Goal: Navigation & Orientation: Find specific page/section

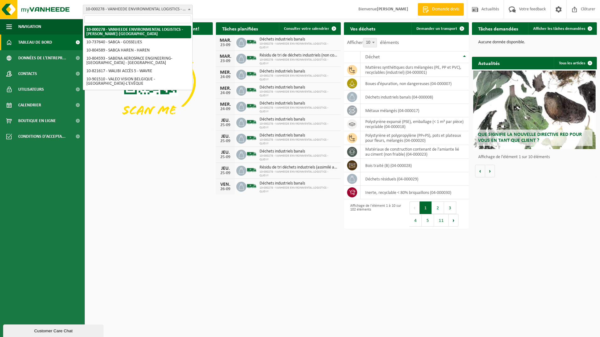
click at [190, 8] on span at bounding box center [189, 9] width 6 height 8
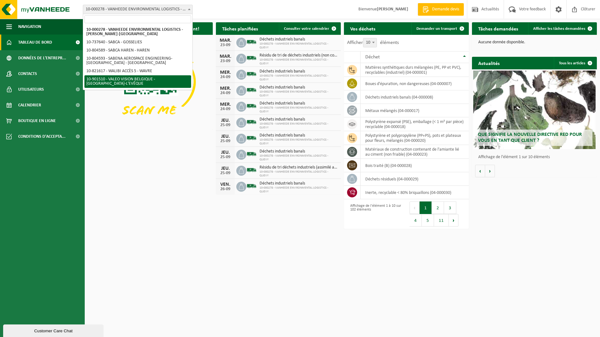
select select "134945"
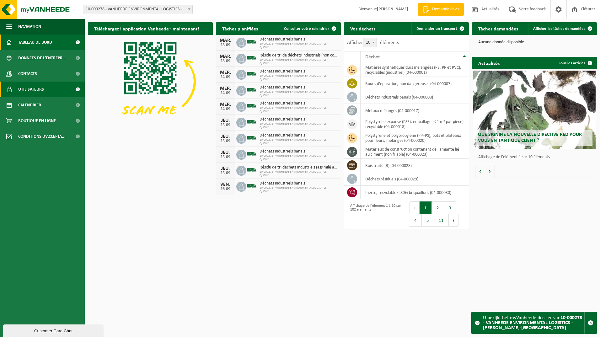
click at [32, 89] on span "Utilisateurs" at bounding box center [31, 90] width 26 height 16
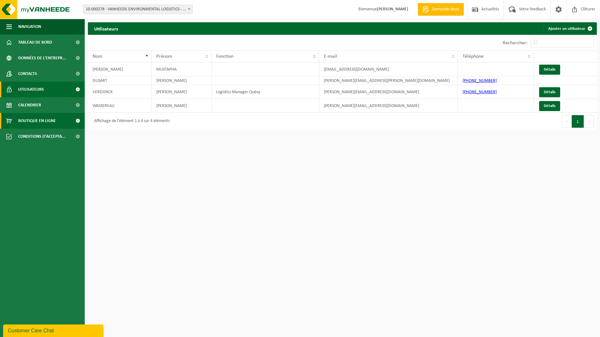
click at [22, 120] on span "Boutique en ligne" at bounding box center [37, 121] width 38 height 16
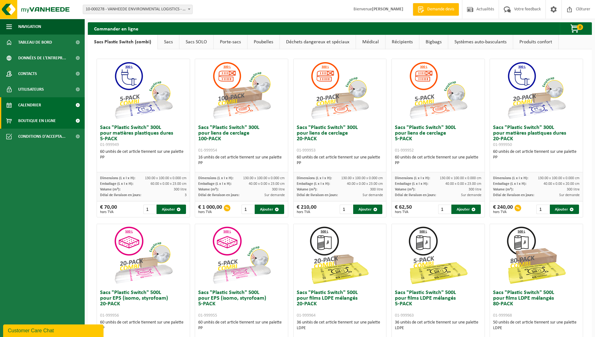
click at [35, 105] on span "Calendrier" at bounding box center [29, 105] width 23 height 16
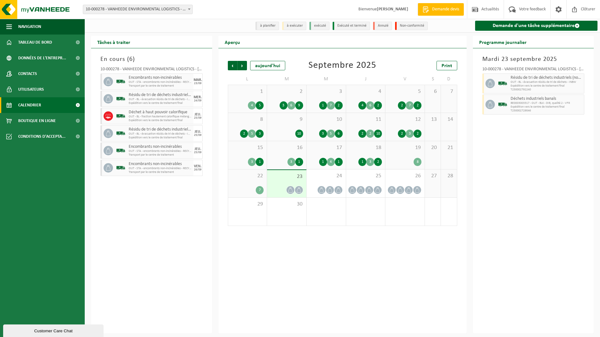
click at [29, 103] on span "Calendrier" at bounding box center [29, 105] width 23 height 16
click at [327, 179] on span "24" at bounding box center [326, 176] width 33 height 7
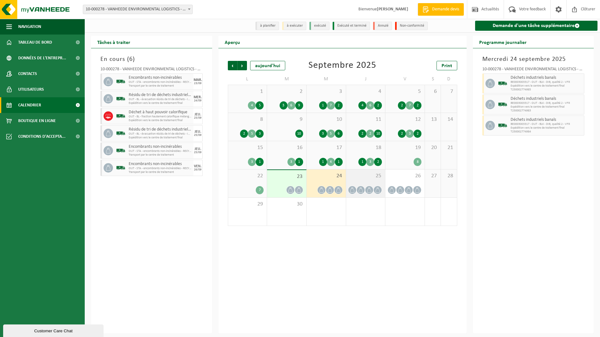
click at [364, 182] on div "25" at bounding box center [365, 183] width 39 height 28
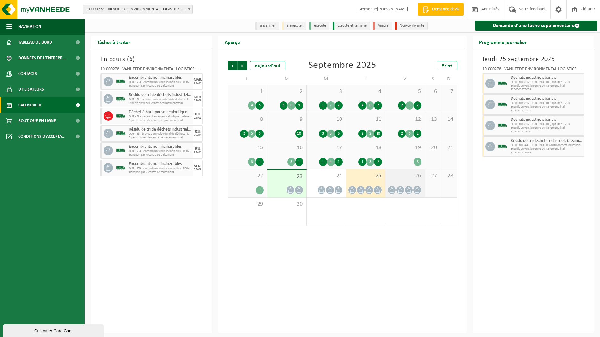
click at [398, 182] on div "26" at bounding box center [404, 183] width 39 height 28
click at [220, 192] on div "Précédent Suivant aujourd'hui Septembre 2025 Print L M M J V S D 1 4 5 2 3 6 9 …" at bounding box center [342, 190] width 248 height 285
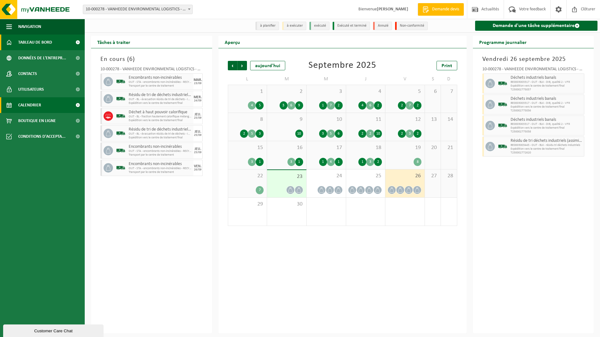
click at [29, 40] on span "Tableau de bord" at bounding box center [35, 43] width 34 height 16
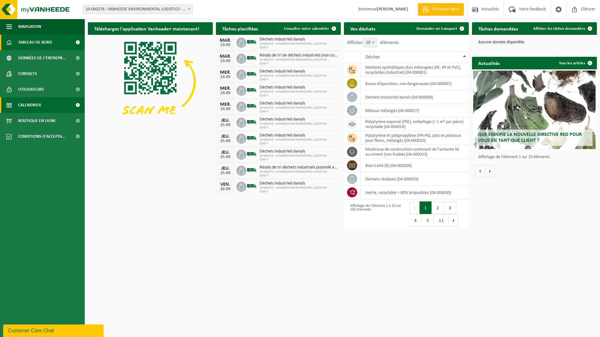
click at [30, 104] on span "Calendrier" at bounding box center [29, 105] width 23 height 16
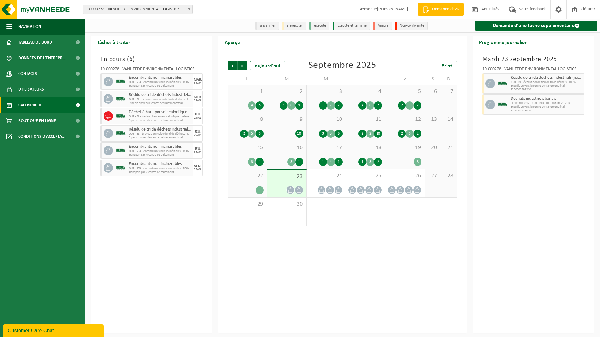
click at [189, 9] on b at bounding box center [189, 9] width 3 height 2
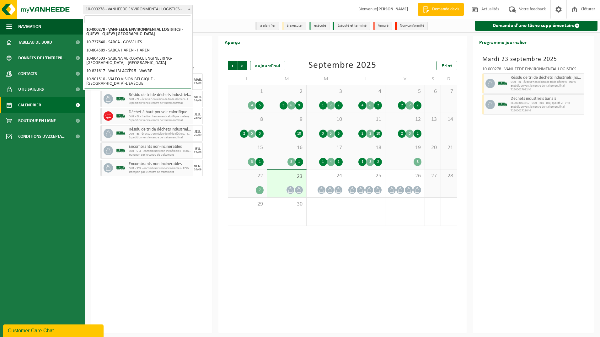
click at [160, 207] on div "En cours ( 6 ) 10-000278 - VANHEEDE ENVIRONMENTAL LOGISTICS - QUEVY - QUÉVY-LE-…" at bounding box center [151, 190] width 121 height 285
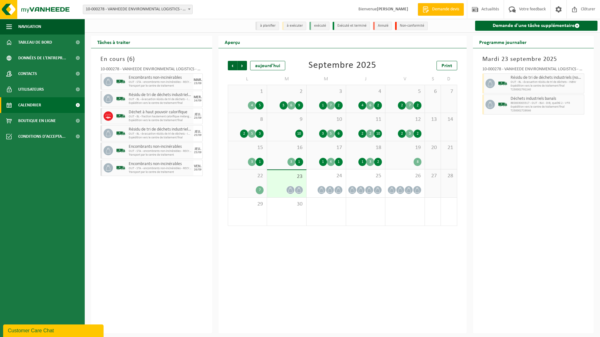
click at [95, 119] on div "En cours ( 6 ) 10-000278 - VANHEEDE ENVIRONMENTAL LOGISTICS - QUEVY - QUÉVY-LE-…" at bounding box center [151, 190] width 121 height 285
click at [211, 115] on div "En cours ( 6 ) 10-000278 - VANHEEDE ENVIRONMENTAL LOGISTICS - QUEVY - QUÉVY-LE-…" at bounding box center [151, 190] width 121 height 285
click at [190, 8] on span at bounding box center [189, 9] width 6 height 8
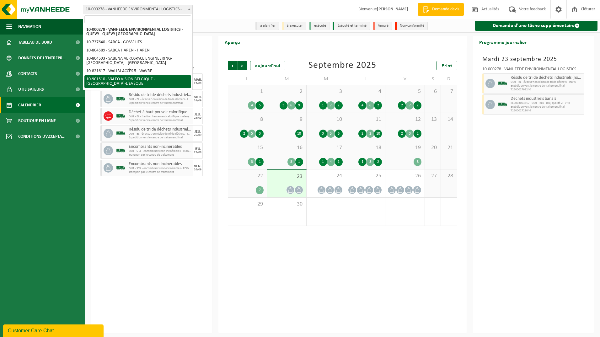
select select "134945"
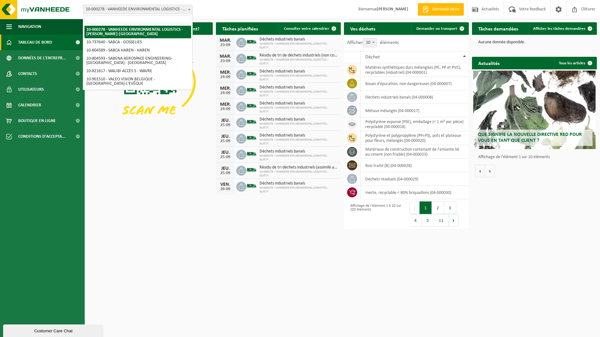
click at [189, 9] on b at bounding box center [189, 9] width 3 height 2
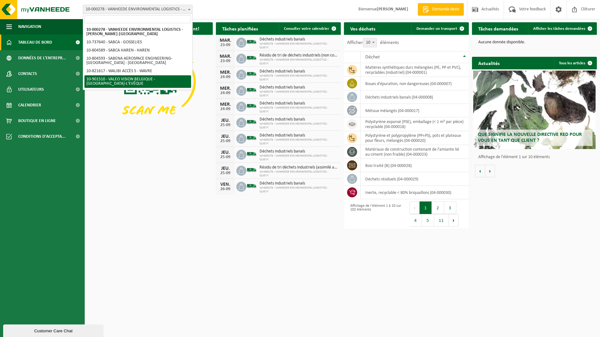
select select "134945"
